Goal: Find specific page/section: Find specific page/section

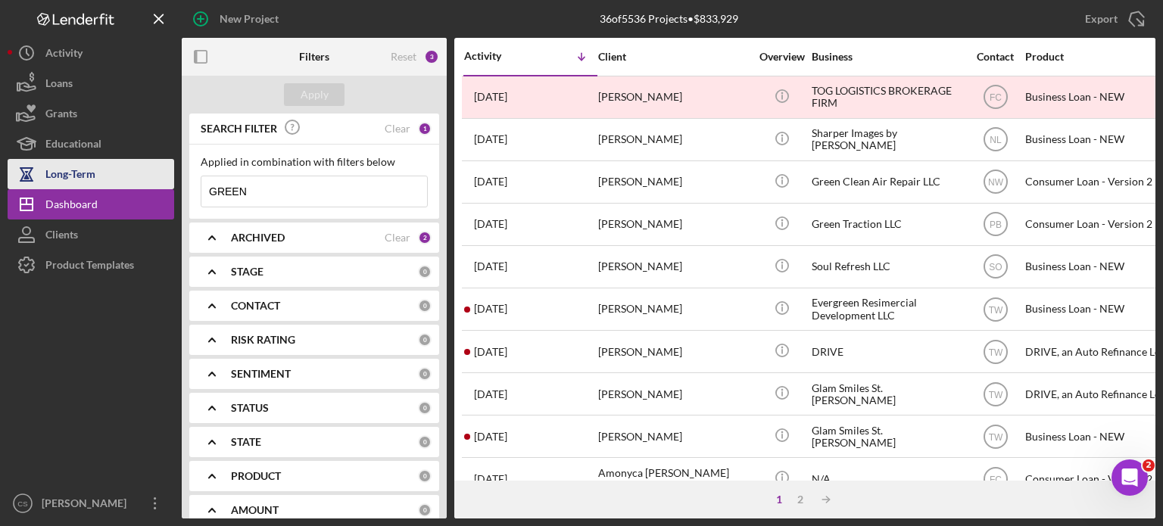
drag, startPoint x: 254, startPoint y: 191, endPoint x: 160, endPoint y: 175, distance: 95.2
click at [164, 186] on div "New Project 36 of 5536 Projects • $833,929 GREEN Export Icon/Export Filters Res…" at bounding box center [582, 259] width 1148 height 519
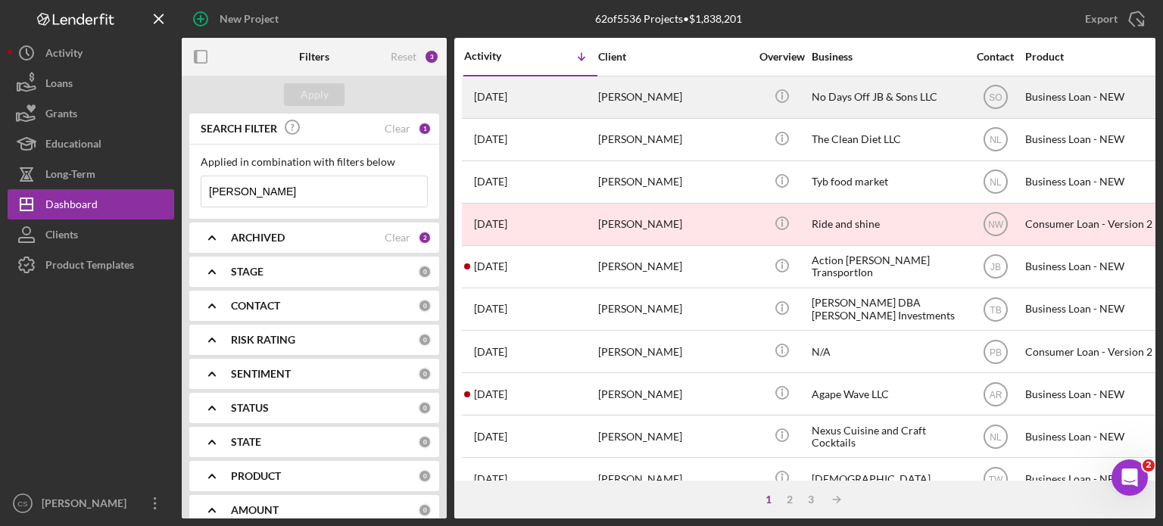
type input "[PERSON_NAME]"
click at [663, 90] on div "[PERSON_NAME]" at bounding box center [673, 97] width 151 height 40
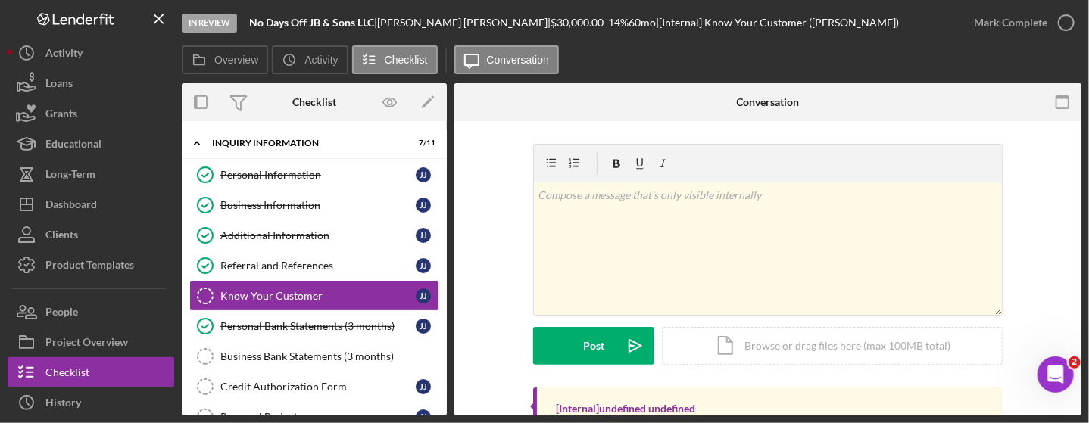
scroll to position [151, 0]
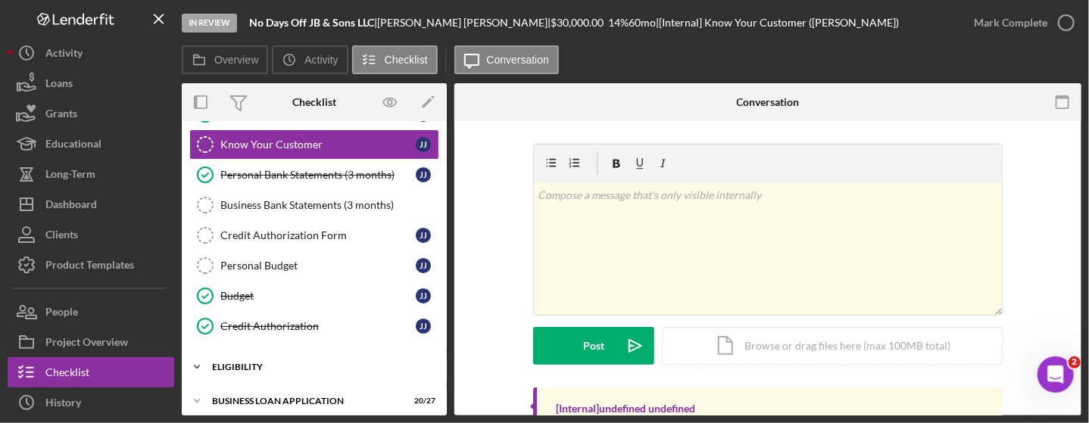
click at [197, 359] on icon "Icon/Expander" at bounding box center [197, 367] width 30 height 30
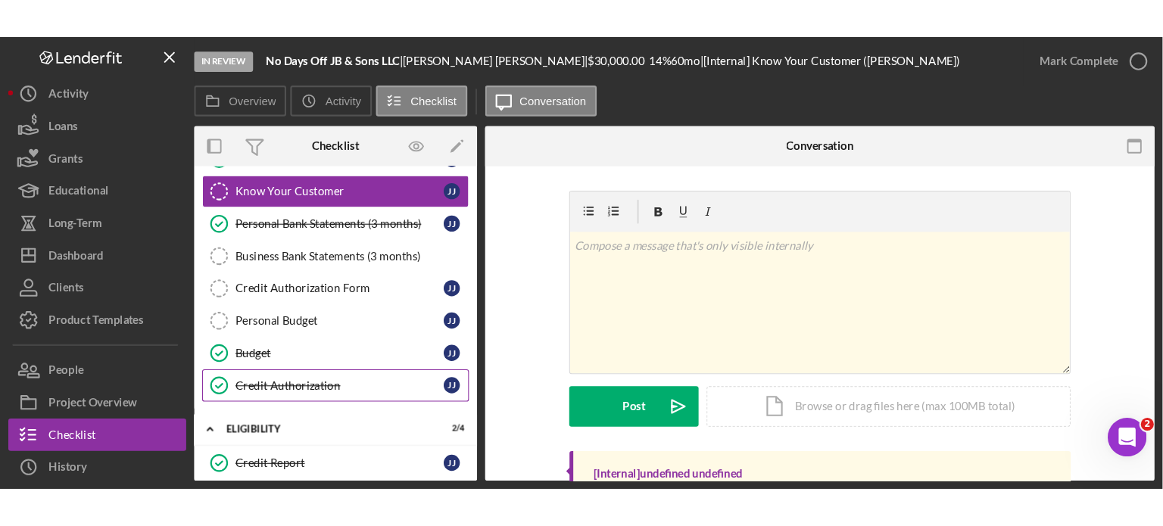
scroll to position [303, 0]
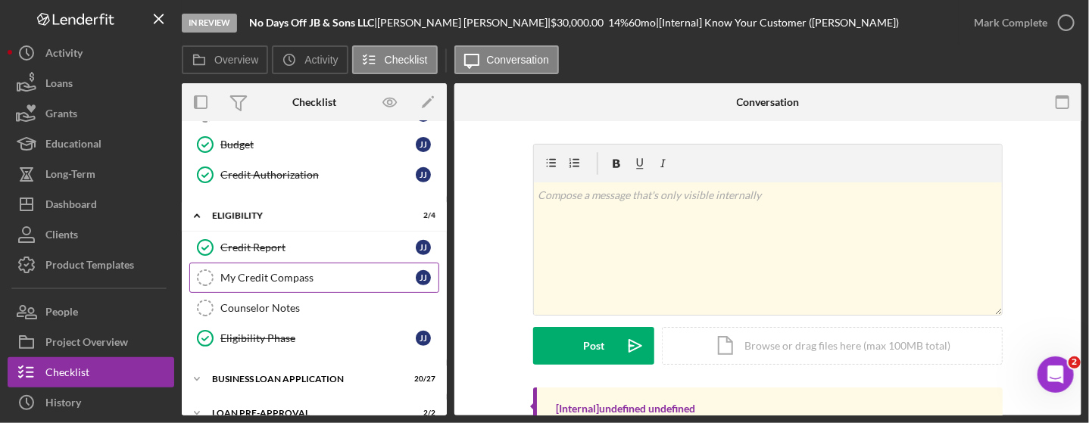
click at [292, 276] on div "My Credit Compass" at bounding box center [317, 278] width 195 height 12
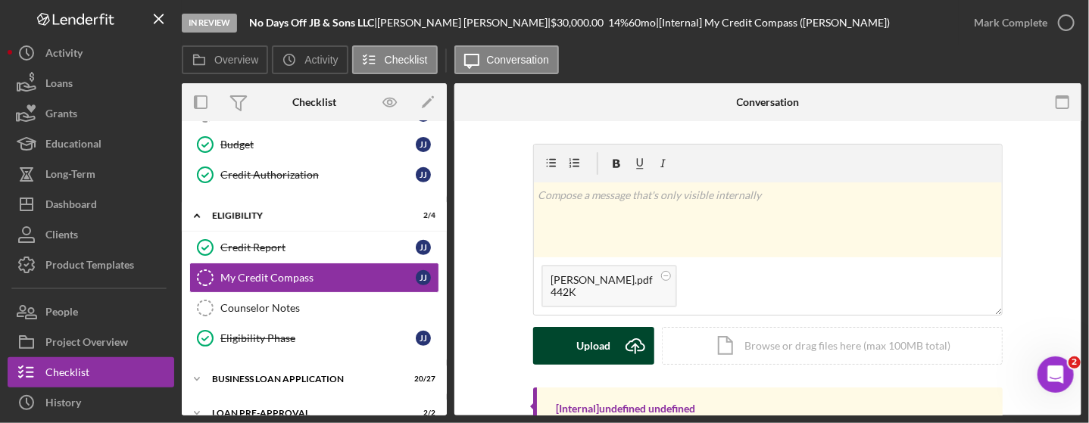
click at [638, 345] on icon "Icon/Upload" at bounding box center [635, 346] width 38 height 38
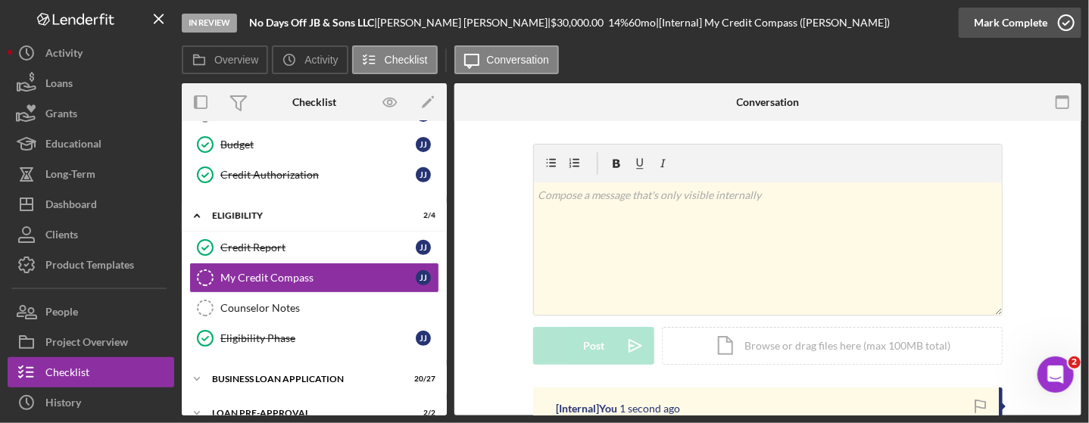
click at [1059, 20] on icon "button" at bounding box center [1066, 23] width 38 height 38
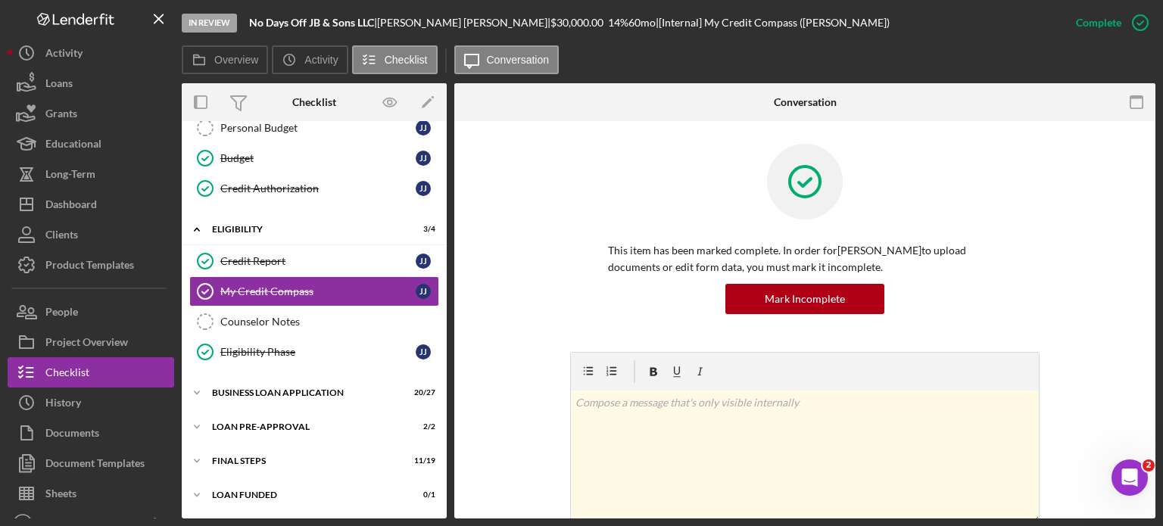
scroll to position [284, 0]
